Goal: Task Accomplishment & Management: Use online tool/utility

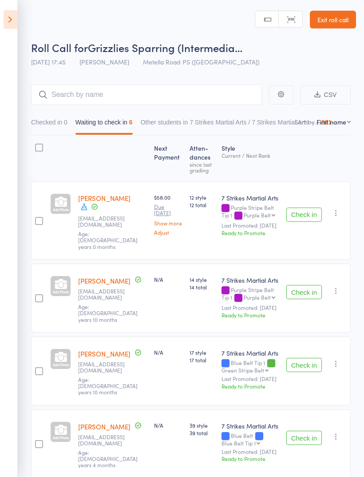
scroll to position [4, 0]
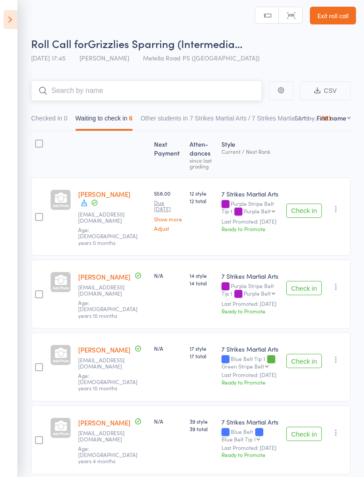
click at [176, 89] on input "search" at bounding box center [146, 90] width 231 height 20
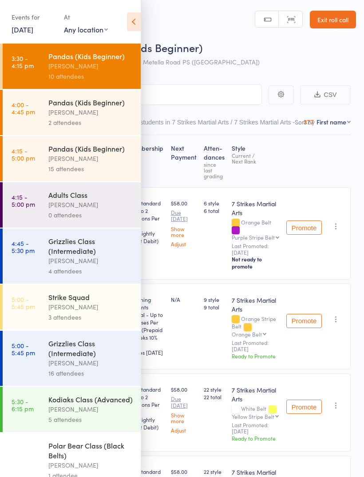
click at [345, 19] on link "Exit roll call" at bounding box center [333, 20] width 46 height 18
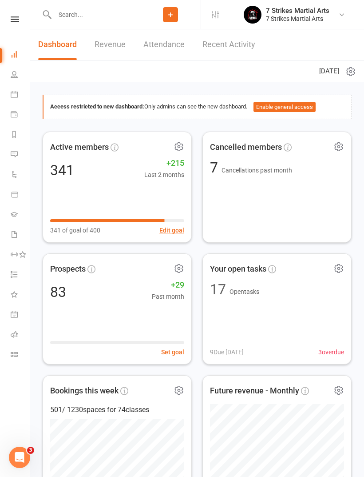
click at [14, 12] on nav "Clubworx Dashboard People Calendar Payments Reports Messages 1 Automations Prod…" at bounding box center [15, 240] width 30 height 477
click at [16, 22] on icon at bounding box center [15, 19] width 8 height 6
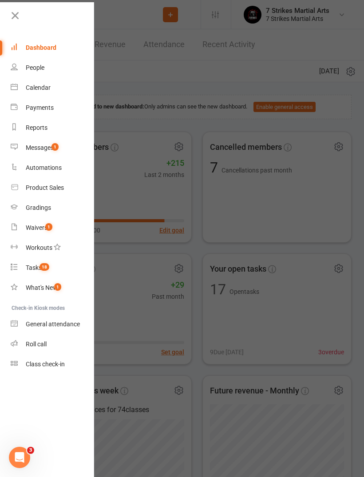
click at [16, 16] on icon at bounding box center [15, 15] width 12 height 12
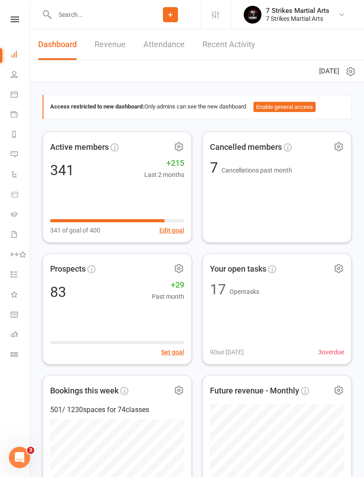
click at [79, 12] on input "text" at bounding box center [96, 14] width 88 height 12
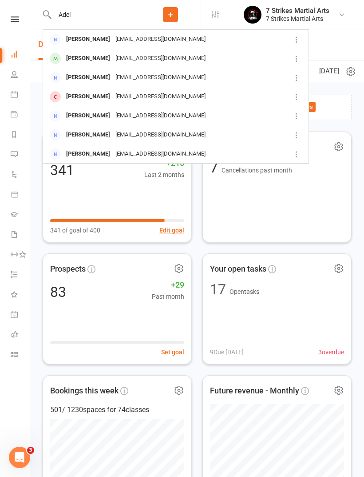
type input "Adel"
click at [155, 56] on div "Fordfencing@outlook.com" at bounding box center [161, 58] width 96 height 13
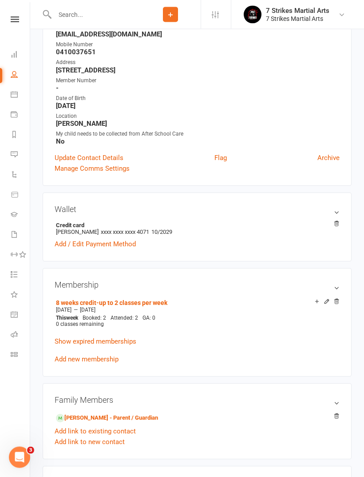
scroll to position [149, 0]
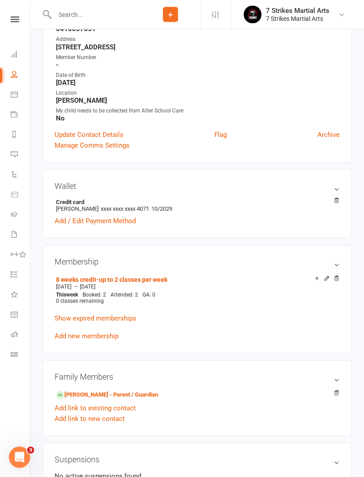
click at [117, 315] on link "Show expired memberships" at bounding box center [96, 319] width 82 height 8
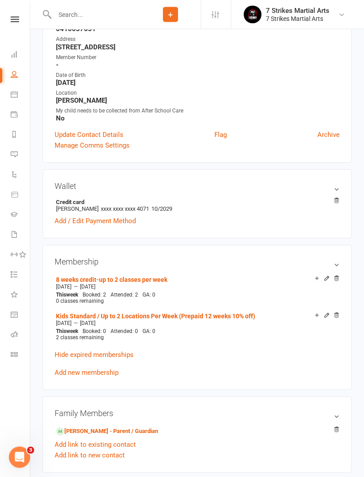
scroll to position [149, 0]
click at [217, 313] on link "Kids Standard / Up to 2 Locations Per Week (Prepaid 12 weeks 10% off)" at bounding box center [156, 315] width 200 height 7
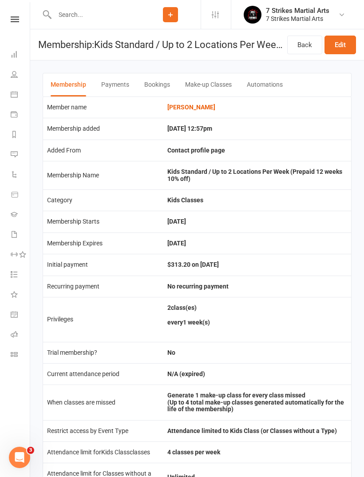
click at [196, 104] on link "Adelle Ford" at bounding box center [192, 107] width 48 height 7
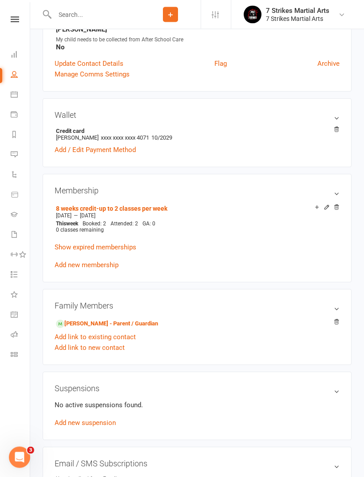
scroll to position [220, 0]
click at [328, 207] on icon at bounding box center [327, 207] width 4 height 4
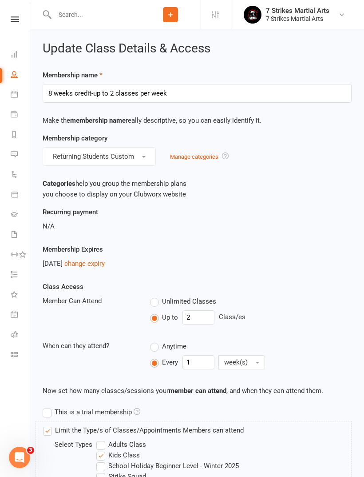
click at [94, 261] on link "change expiry" at bounding box center [84, 264] width 40 height 8
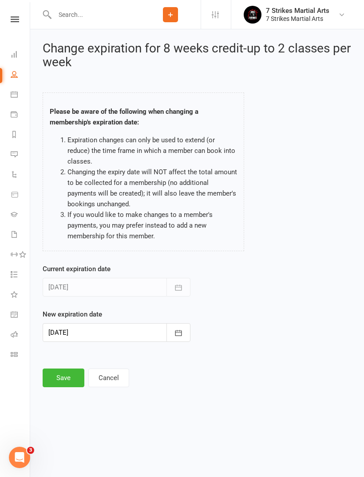
click at [183, 333] on button "button" at bounding box center [179, 332] width 24 height 19
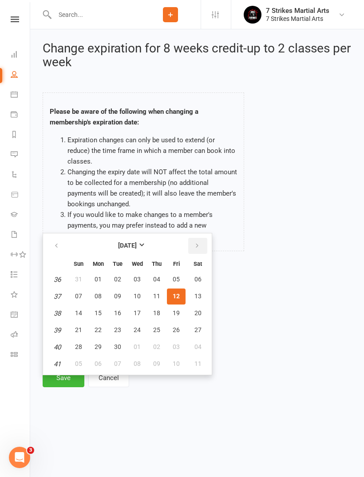
click at [199, 244] on icon "button" at bounding box center [197, 245] width 6 height 7
click at [59, 246] on icon "button" at bounding box center [56, 245] width 6 height 7
click at [198, 242] on icon "button" at bounding box center [197, 245] width 6 height 7
click at [196, 247] on icon "button" at bounding box center [197, 245] width 6 height 7
click at [175, 367] on button "05" at bounding box center [176, 364] width 19 height 16
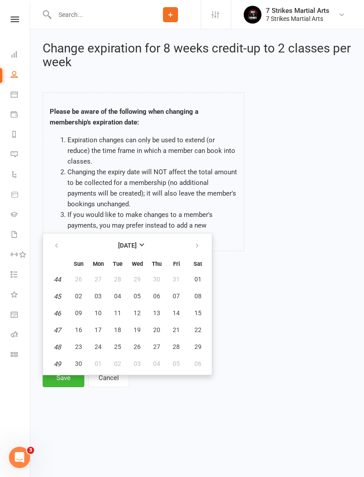
type input "05 Dec 2025"
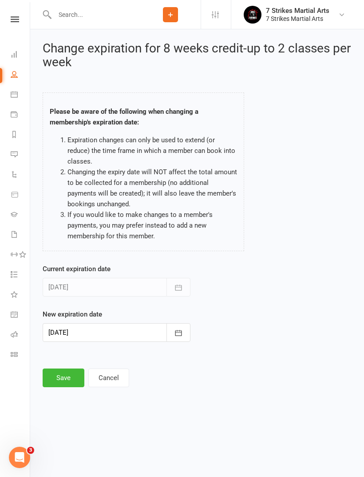
click at [67, 382] on button "Save" at bounding box center [64, 377] width 42 height 19
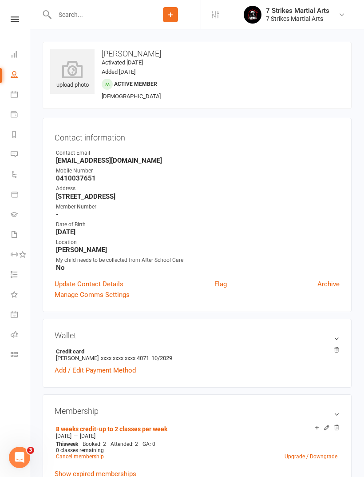
click at [17, 20] on icon at bounding box center [15, 19] width 8 height 6
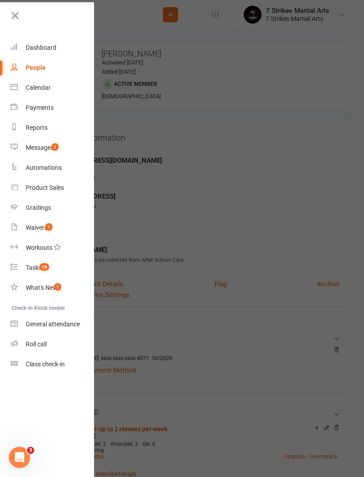
click at [55, 224] on link "Waivers 1" at bounding box center [53, 228] width 84 height 20
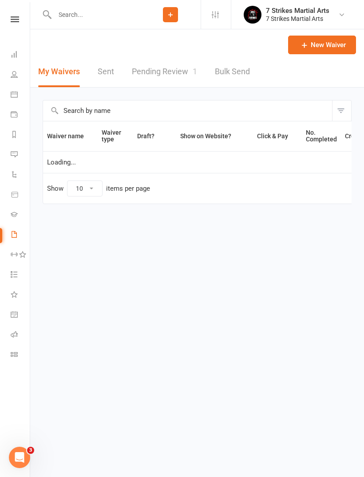
select select "50"
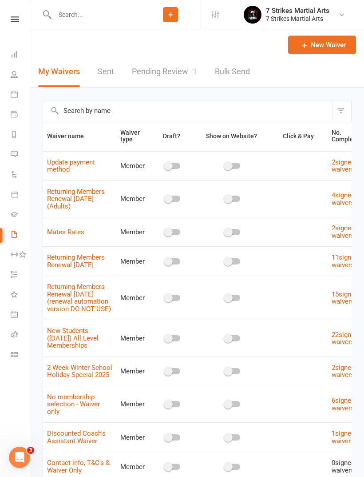
click at [185, 76] on link "Pending Review 1" at bounding box center [164, 71] width 65 height 31
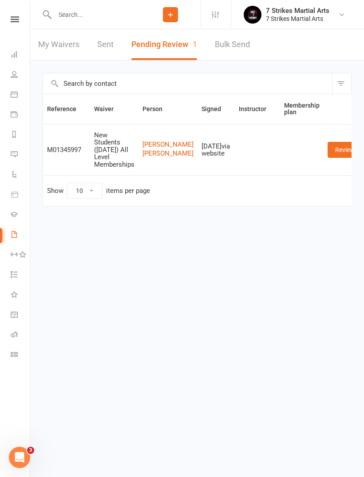
click at [104, 13] on input "text" at bounding box center [96, 14] width 88 height 12
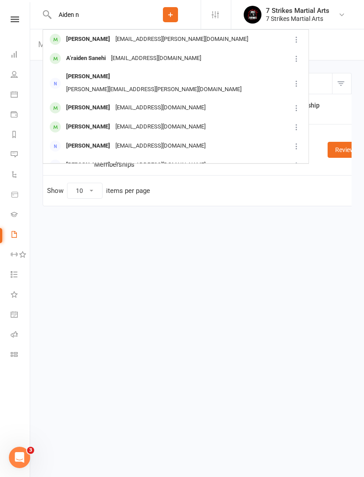
type input "Aiden n"
click at [125, 101] on div "zarialnarayan@gmail.com" at bounding box center [161, 107] width 96 height 13
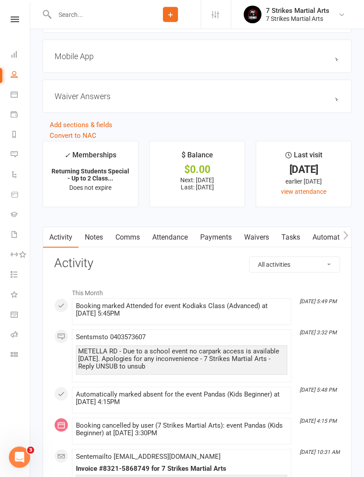
click at [177, 234] on link "Attendance" at bounding box center [170, 238] width 48 height 20
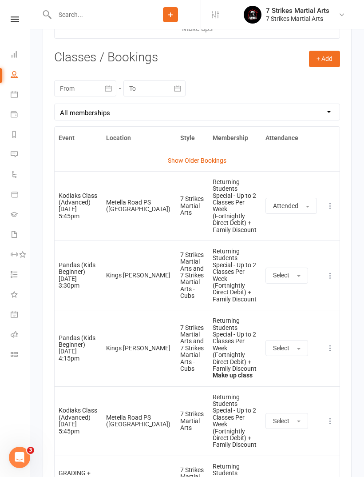
scroll to position [1360, 0]
click at [333, 271] on icon at bounding box center [330, 275] width 9 height 9
click at [330, 271] on icon at bounding box center [330, 275] width 9 height 9
click at [212, 163] on link "Show Older Bookings" at bounding box center [197, 159] width 59 height 7
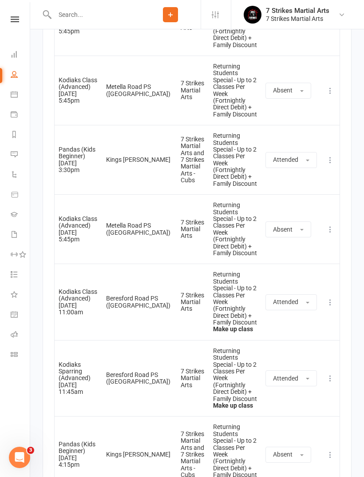
scroll to position [2379, 0]
click at [334, 450] on button at bounding box center [330, 455] width 11 height 11
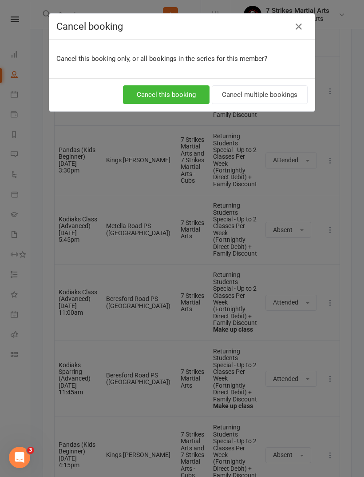
click at [179, 95] on button "Cancel this booking" at bounding box center [166, 94] width 87 height 19
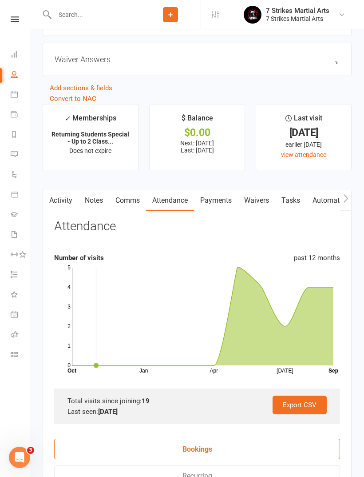
scroll to position [858, 0]
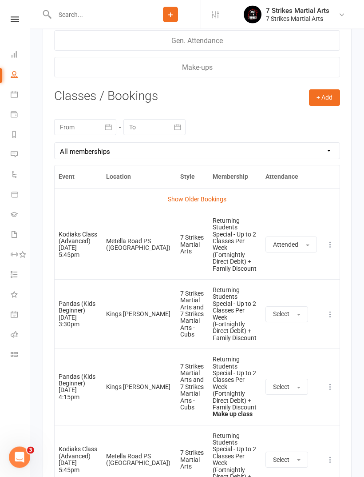
click at [331, 310] on icon at bounding box center [330, 314] width 9 height 9
click at [288, 358] on link "Remove booking" at bounding box center [292, 367] width 88 height 18
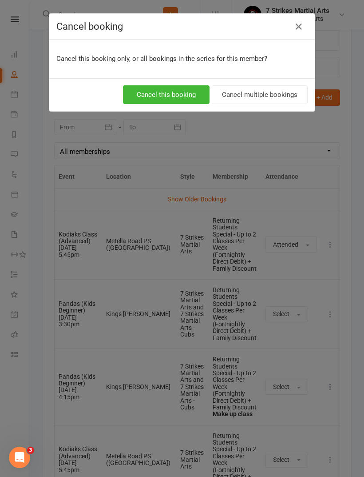
click at [187, 93] on button "Cancel this booking" at bounding box center [166, 94] width 87 height 19
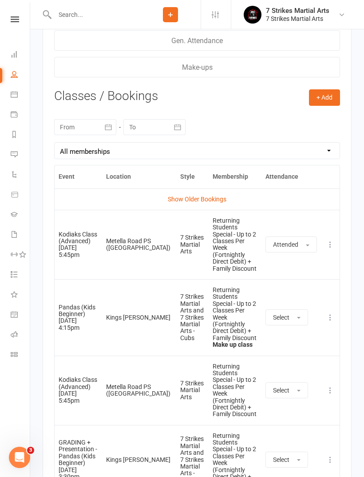
click at [332, 313] on icon at bounding box center [330, 317] width 9 height 9
click at [300, 361] on link "Remove booking" at bounding box center [292, 370] width 88 height 18
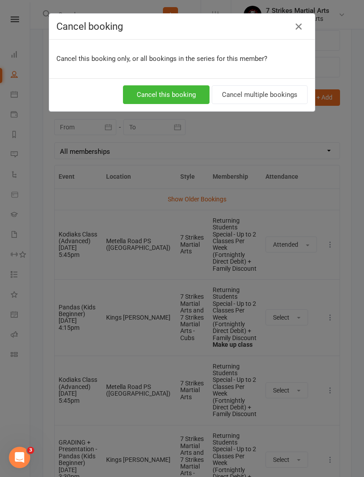
click at [291, 99] on button "Cancel multiple bookings" at bounding box center [260, 94] width 96 height 19
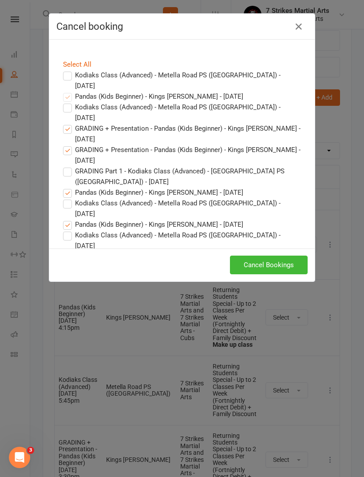
click at [288, 267] on button "Cancel Bookings" at bounding box center [269, 265] width 78 height 19
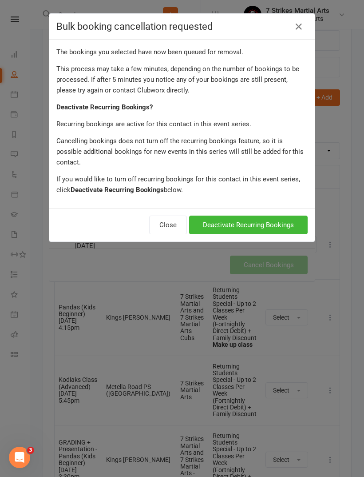
click at [268, 216] on button "Deactivate Recurring Bookings" at bounding box center [248, 225] width 119 height 19
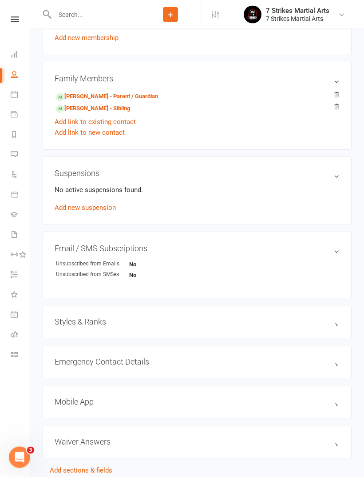
scroll to position [0, 0]
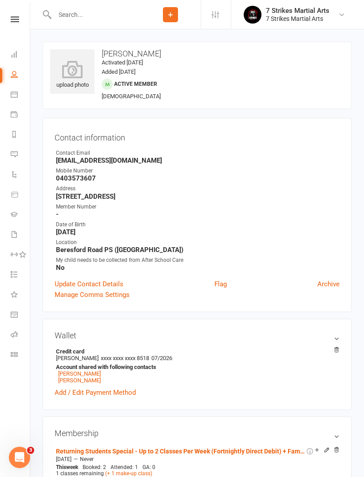
click at [103, 20] on input "text" at bounding box center [96, 14] width 88 height 12
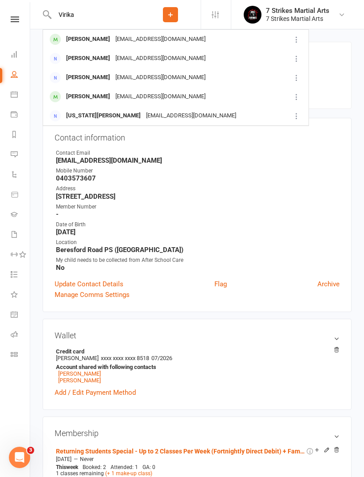
type input "Virika"
click at [152, 44] on div "krinaroy@gmail.com" at bounding box center [161, 39] width 96 height 13
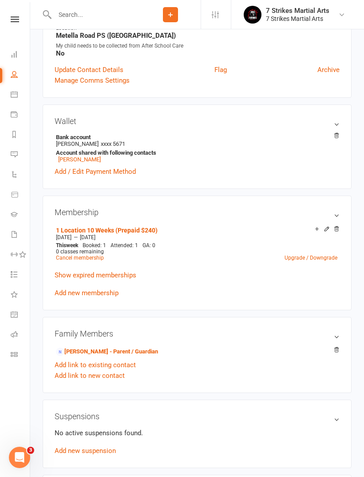
scroll to position [214, 0]
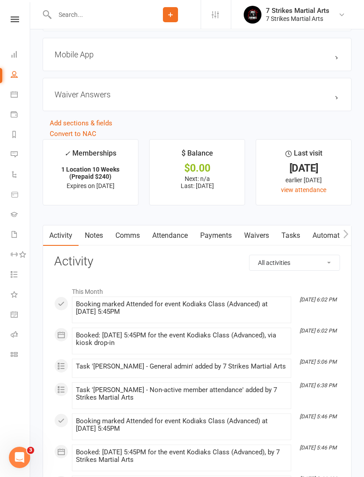
click at [177, 236] on link "Attendance" at bounding box center [170, 235] width 48 height 20
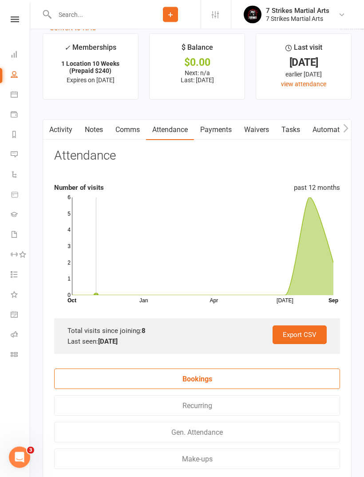
click at [303, 136] on link "Tasks" at bounding box center [291, 130] width 31 height 20
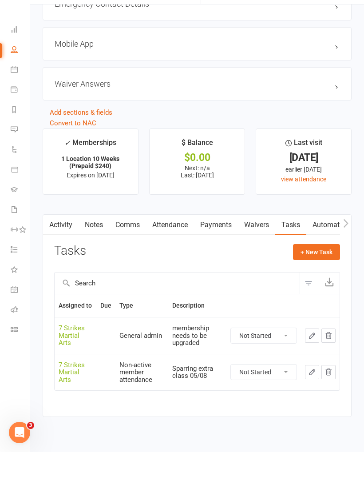
scroll to position [789, 0]
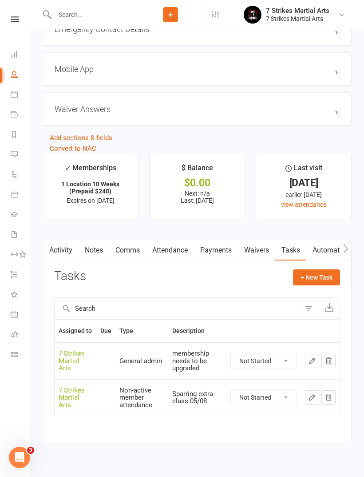
click at [312, 401] on icon "button" at bounding box center [312, 397] width 8 height 8
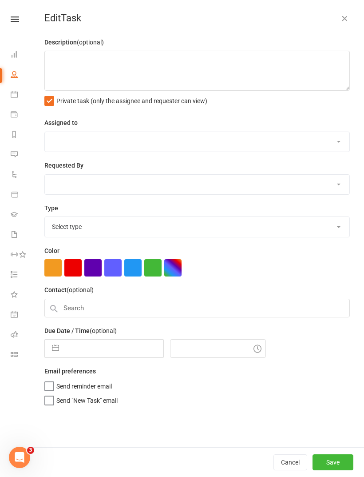
type textarea "Sparring extra class 05/08"
checkbox input "true"
select select "48168"
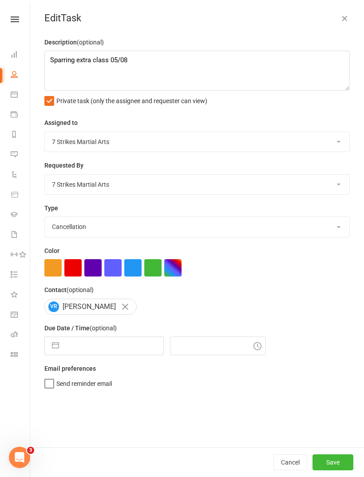
select select "33493"
click at [288, 70] on textarea "Sparring extra class 05/08" at bounding box center [197, 71] width 306 height 40
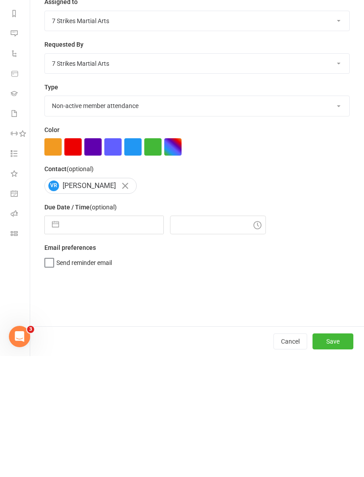
type textarea "Sparring extra class 05/08 and 12/08"
click at [338, 454] on button "Save" at bounding box center [333, 462] width 41 height 16
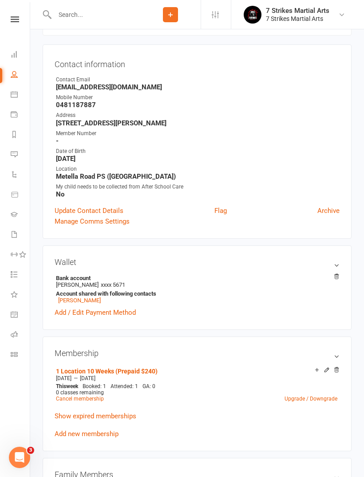
scroll to position [0, 0]
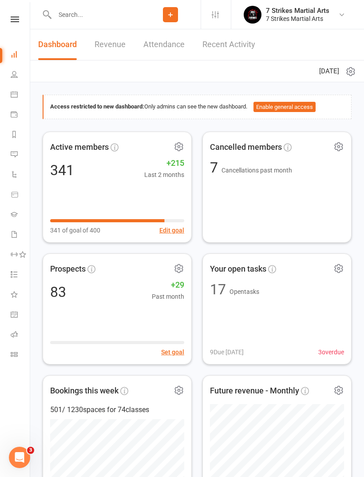
click at [13, 18] on icon at bounding box center [15, 19] width 8 height 6
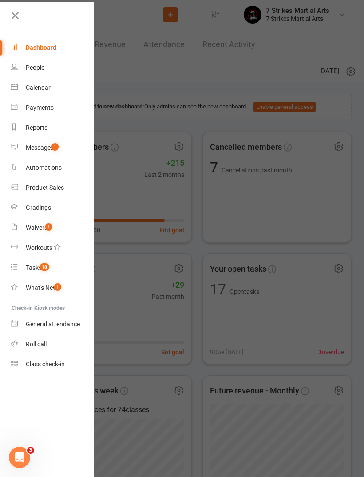
click at [56, 187] on div "Product Sales" at bounding box center [45, 187] width 38 height 7
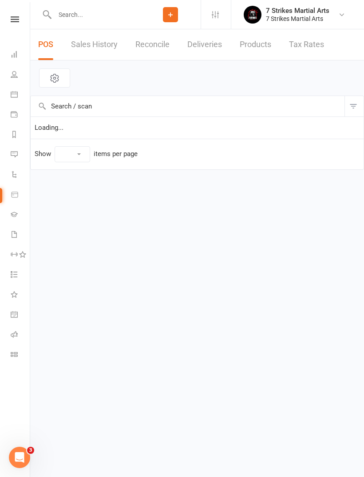
select select "100"
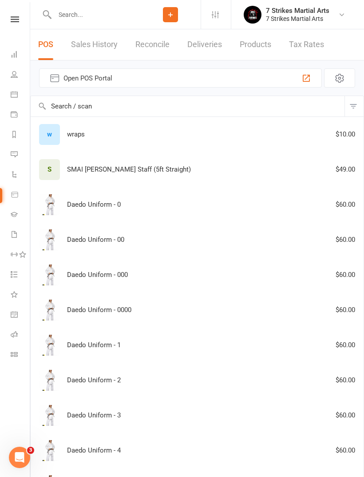
click at [311, 77] on icon "button" at bounding box center [306, 78] width 11 height 11
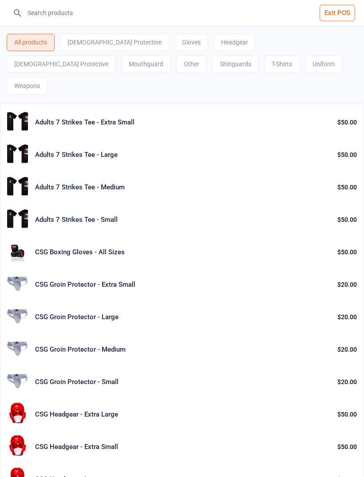
click at [48, 77] on div "Weapons" at bounding box center [27, 85] width 41 height 17
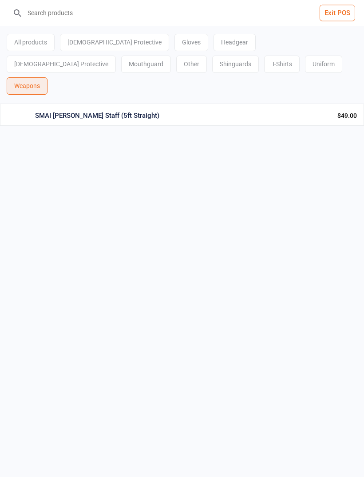
click at [318, 111] on div "SMAI [PERSON_NAME] Staff (5ft Straight)" at bounding box center [183, 116] width 296 height 10
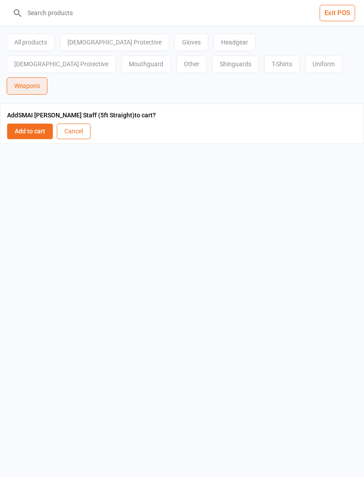
click at [28, 124] on button "Add to cart" at bounding box center [30, 132] width 46 height 16
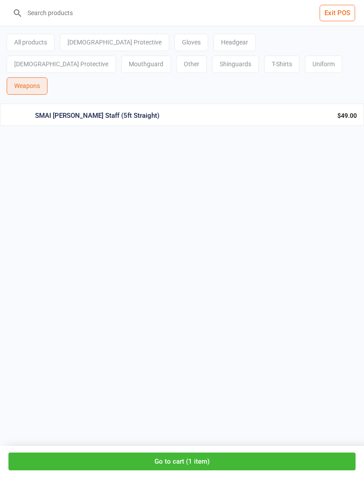
click at [268, 454] on button "Go to cart ( 1 item )" at bounding box center [182, 461] width 348 height 18
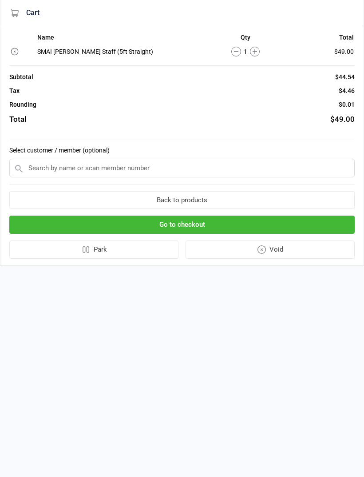
click at [232, 162] on input "text" at bounding box center [182, 168] width 346 height 19
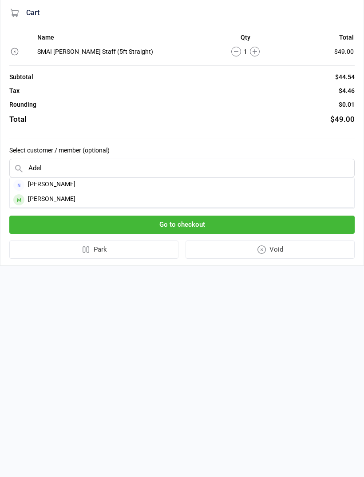
type input "Adel"
click at [144, 200] on div "Adelle Ford" at bounding box center [182, 199] width 345 height 15
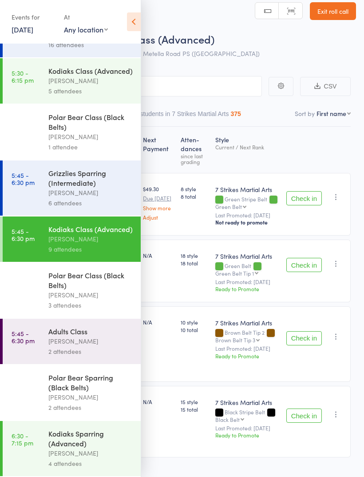
scroll to position [348, 0]
click at [90, 389] on div "Polar Bear Sparring (Black Belts)" at bounding box center [90, 382] width 85 height 20
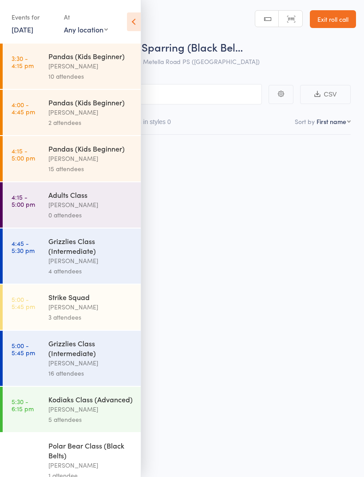
click at [88, 386] on div "Grizzlies Class (Intermediate) Daniel Jancek 16 attendees" at bounding box center [94, 358] width 92 height 55
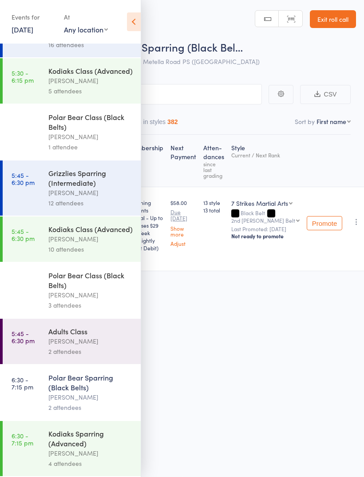
scroll to position [348, 0]
click at [93, 392] on div "[PERSON_NAME]" at bounding box center [90, 397] width 85 height 10
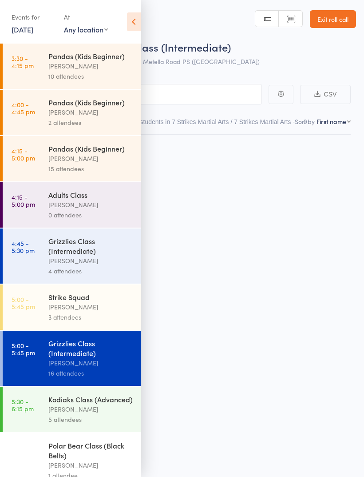
click at [140, 26] on icon at bounding box center [134, 21] width 14 height 19
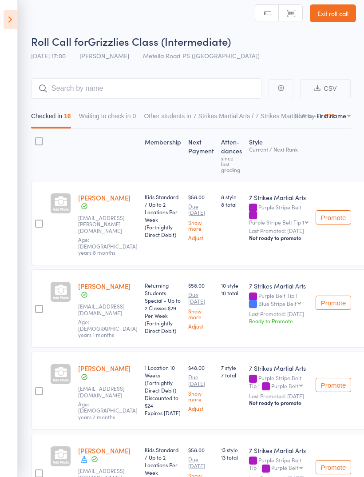
click at [15, 23] on icon at bounding box center [11, 19] width 14 height 19
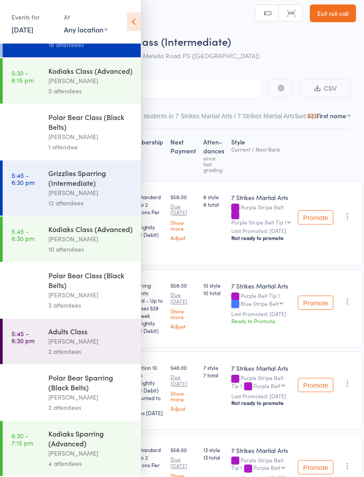
scroll to position [348, 0]
click at [88, 454] on div "[PERSON_NAME]" at bounding box center [90, 453] width 85 height 10
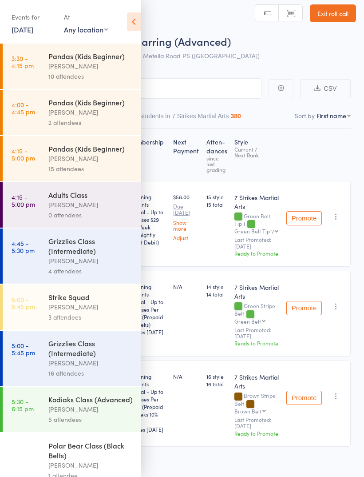
click at [138, 13] on icon at bounding box center [134, 21] width 14 height 19
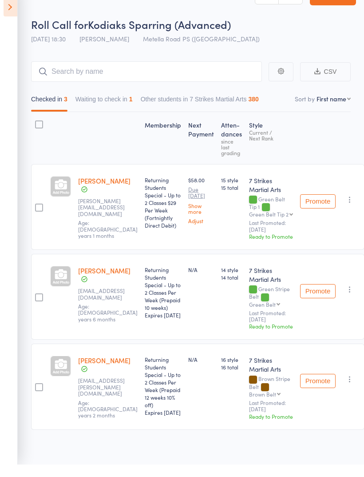
scroll to position [10, 0]
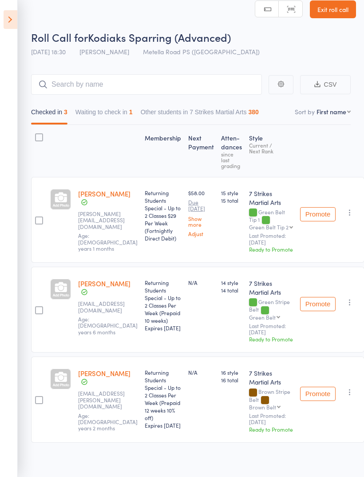
click at [123, 124] on button "Waiting to check in 1" at bounding box center [104, 114] width 57 height 20
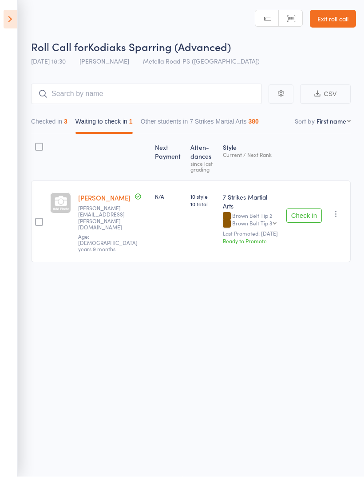
scroll to position [6, 0]
click at [60, 121] on button "Checked in 3" at bounding box center [49, 124] width 36 height 20
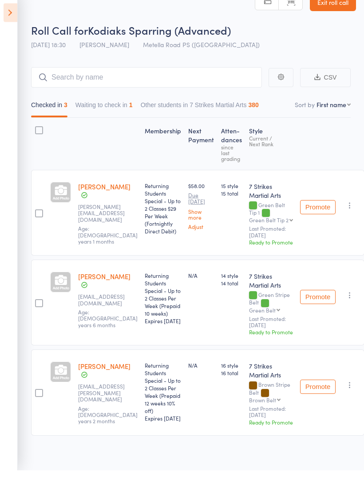
scroll to position [10, 0]
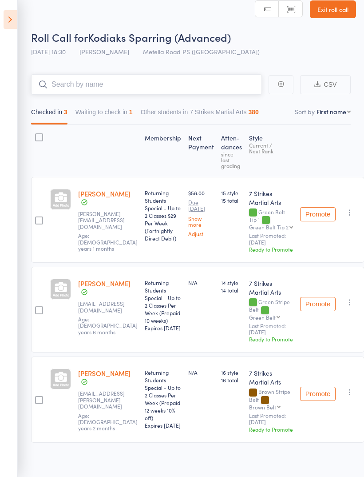
click at [185, 93] on input "search" at bounding box center [146, 84] width 231 height 20
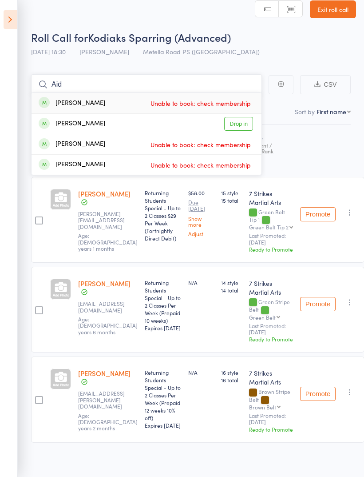
scroll to position [0, 0]
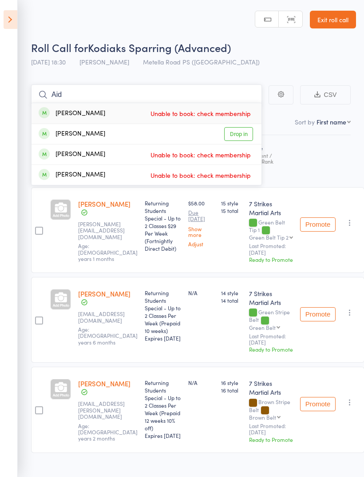
click at [208, 97] on input "Aid" at bounding box center [146, 94] width 231 height 20
type input "A"
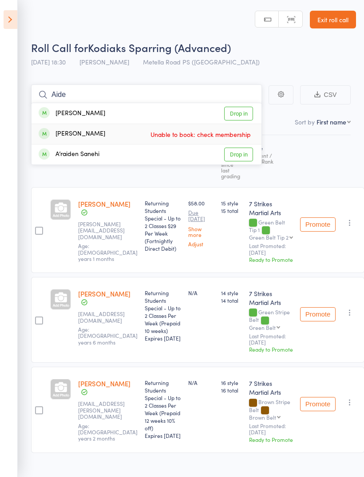
type input "Aide"
click at [194, 132] on span "Unable to book: check membership" at bounding box center [200, 134] width 105 height 13
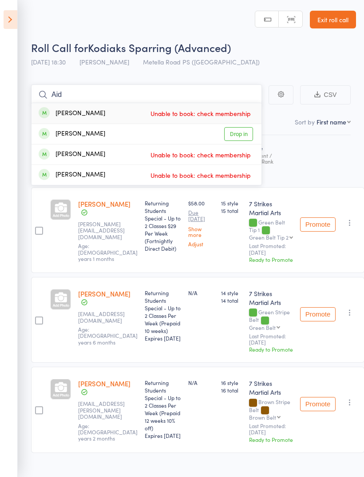
click at [160, 93] on input "Aid" at bounding box center [146, 94] width 231 height 20
type input "A"
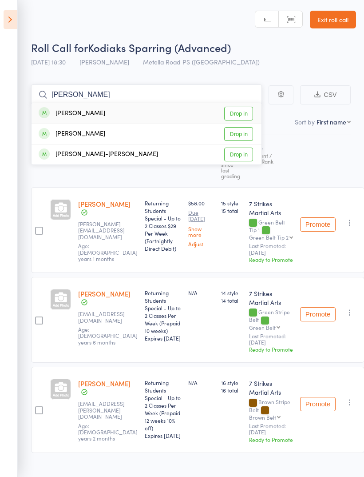
type input "[PERSON_NAME]"
click at [240, 115] on link "Drop in" at bounding box center [238, 114] width 29 height 14
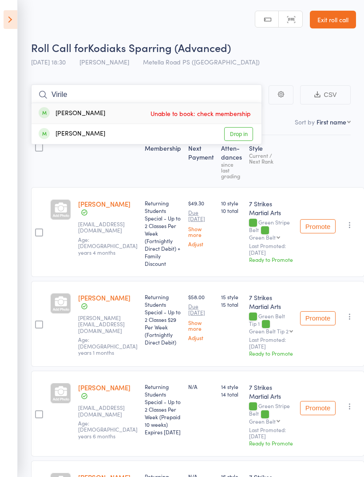
type input "Virile"
click at [157, 24] on header "Roll Call for Kodiaks Sparring (Advanced) [DATE] 18:30 [PERSON_NAME] Metella Ro…" at bounding box center [182, 35] width 364 height 71
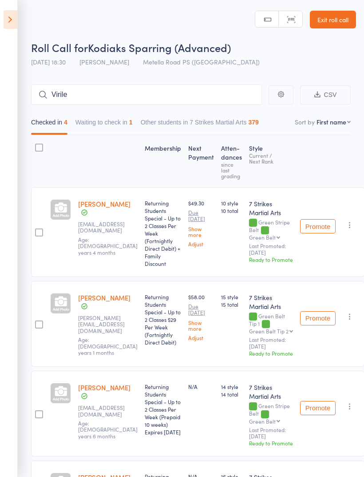
click at [16, 21] on icon at bounding box center [11, 19] width 14 height 19
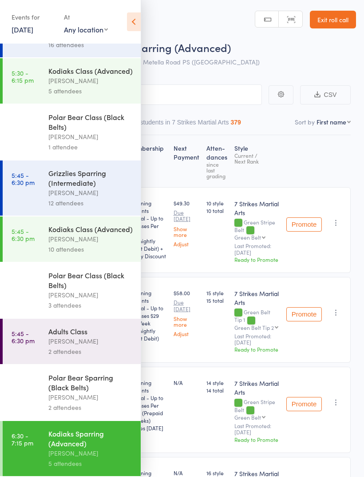
scroll to position [348, 0]
click at [77, 388] on div "Polar Bear Sparring (Black Belts)" at bounding box center [90, 382] width 85 height 20
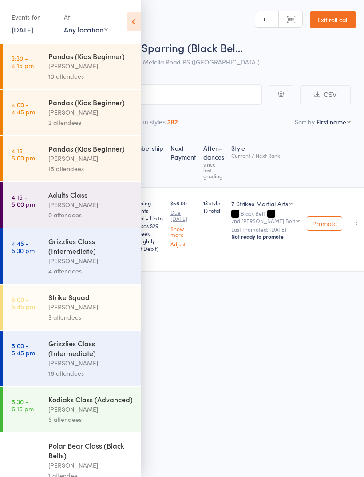
click at [138, 22] on icon at bounding box center [134, 21] width 14 height 19
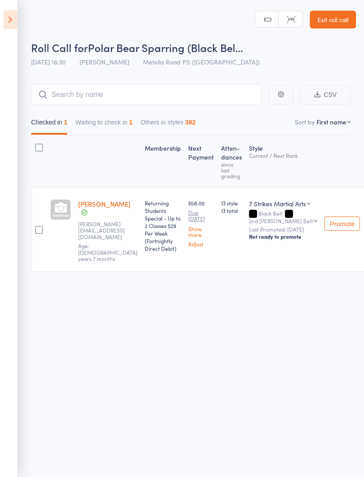
click at [129, 124] on button "Waiting to check in 1" at bounding box center [104, 124] width 57 height 20
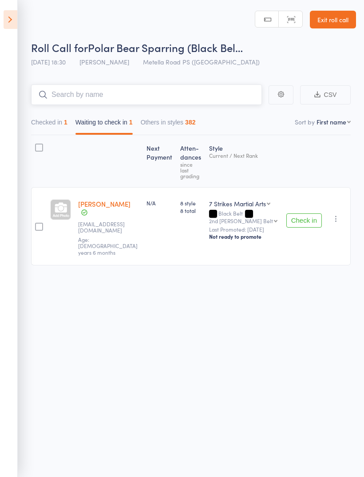
click at [177, 92] on input "search" at bounding box center [146, 94] width 231 height 20
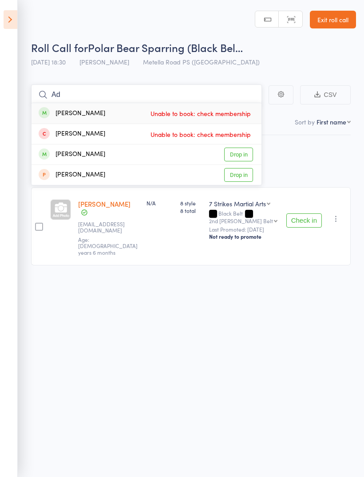
type input "A"
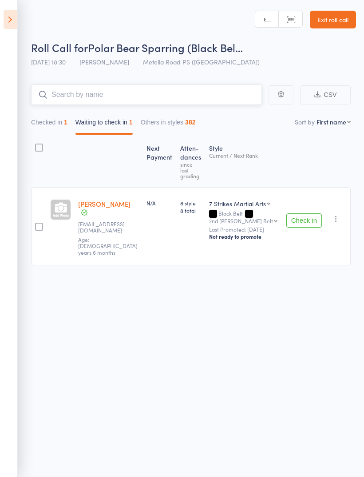
click at [68, 116] on button "Checked in 1" at bounding box center [49, 124] width 36 height 20
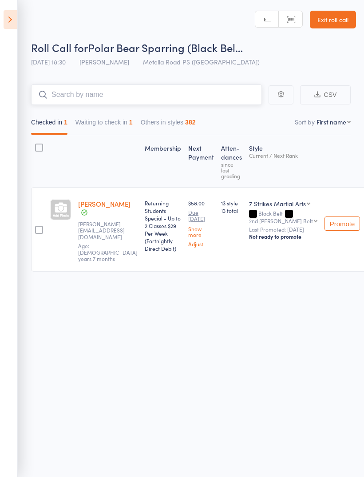
click at [117, 134] on button "Waiting to check in 1" at bounding box center [104, 124] width 57 height 20
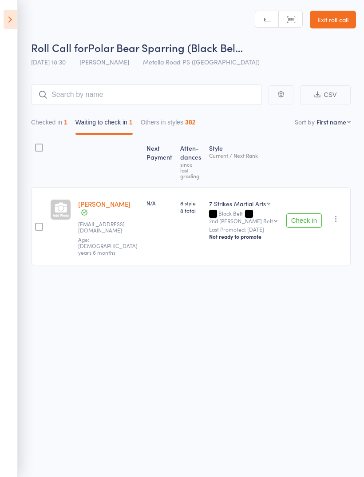
click at [12, 22] on icon at bounding box center [11, 19] width 14 height 19
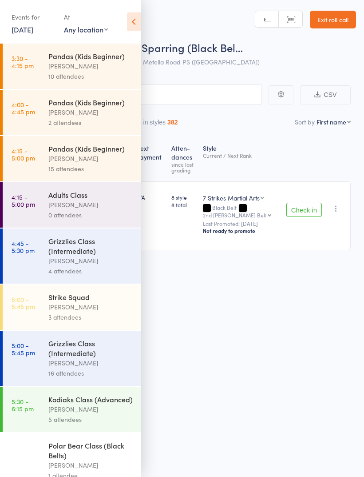
click at [139, 20] on icon at bounding box center [134, 21] width 14 height 19
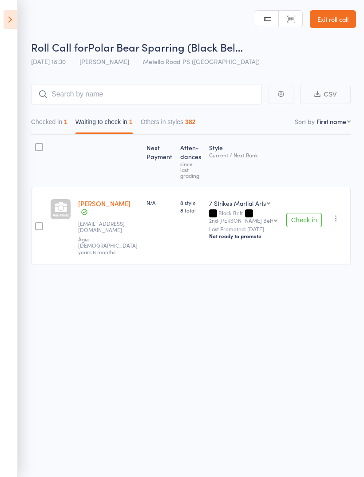
scroll to position [6, 0]
click at [170, 86] on input "search" at bounding box center [146, 94] width 231 height 20
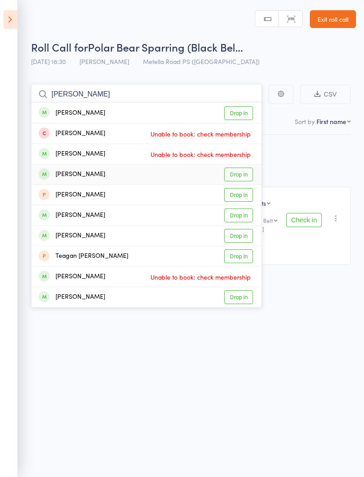
type input "[PERSON_NAME]"
click at [239, 169] on link "Drop in" at bounding box center [238, 175] width 29 height 14
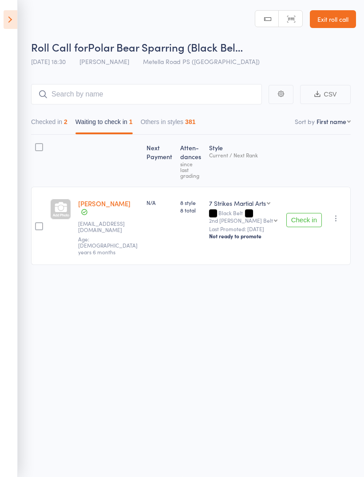
click at [15, 17] on icon at bounding box center [11, 19] width 14 height 19
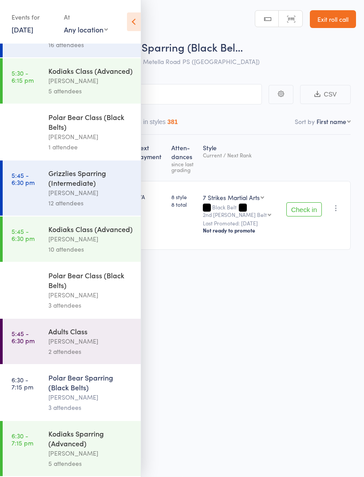
scroll to position [348, 0]
click at [96, 452] on div "[PERSON_NAME]" at bounding box center [90, 453] width 85 height 10
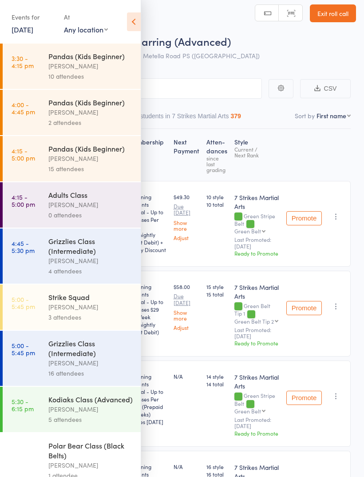
click at [140, 22] on icon at bounding box center [134, 21] width 14 height 19
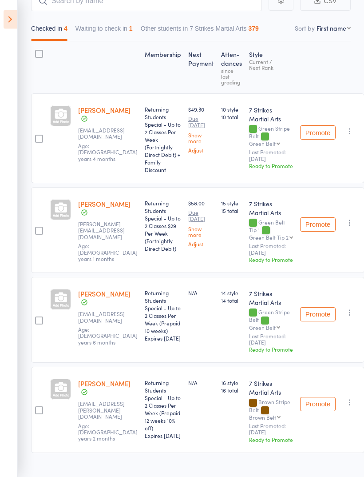
scroll to position [94, 0]
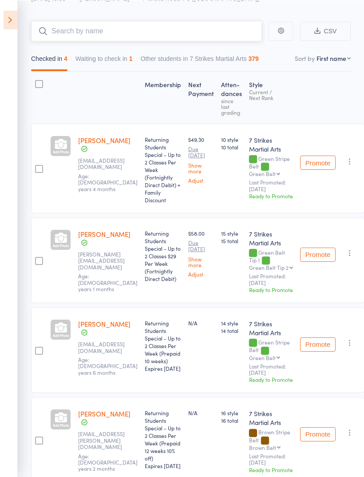
click at [173, 36] on input "search" at bounding box center [146, 30] width 231 height 20
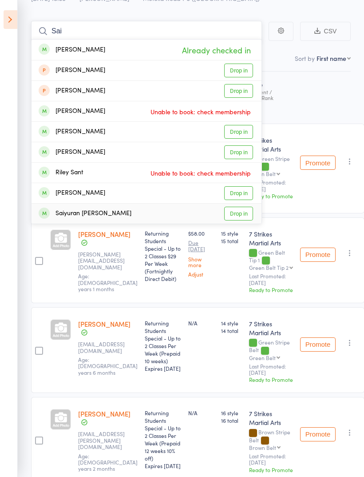
type input "Sai"
click at [241, 211] on link "Drop in" at bounding box center [238, 214] width 29 height 14
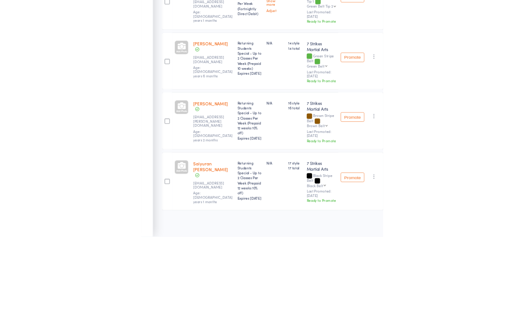
scroll to position [0, 0]
